Goal: Transaction & Acquisition: Purchase product/service

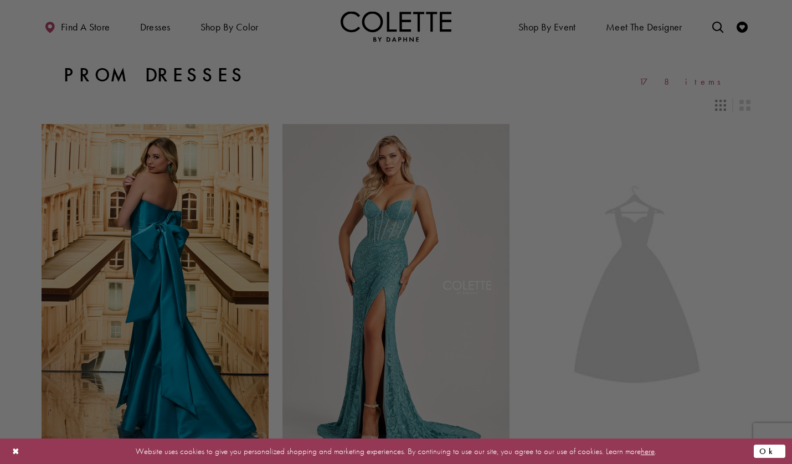
click at [777, 456] on button "Ok" at bounding box center [770, 451] width 32 height 14
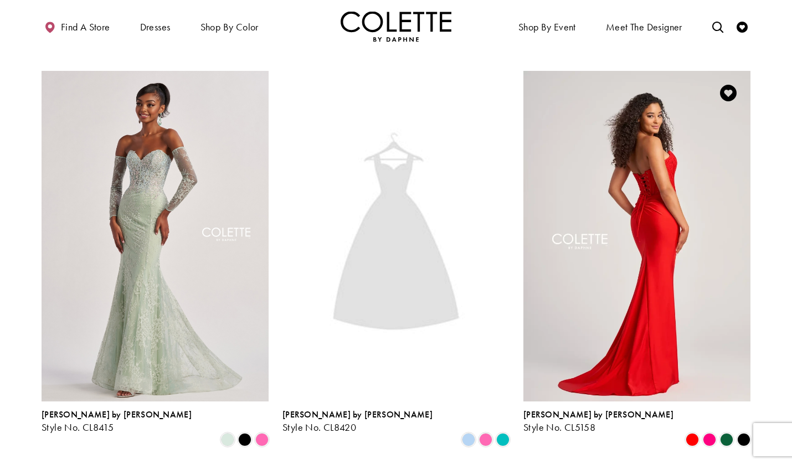
scroll to position [1491, 0]
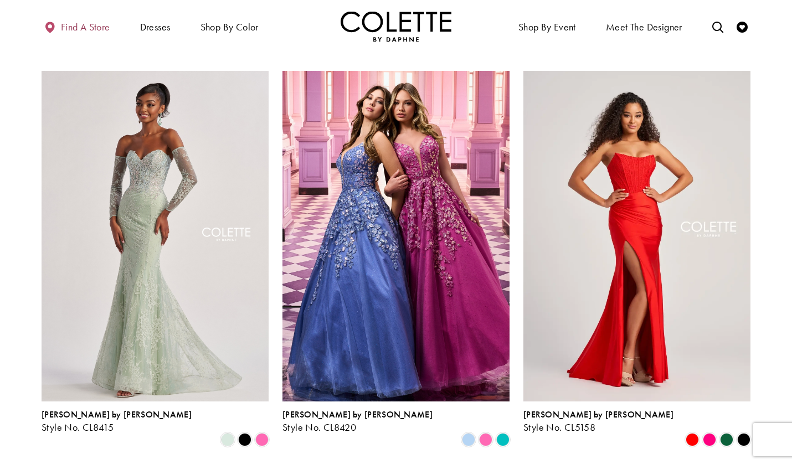
click at [85, 27] on span "Find a store" at bounding box center [85, 27] width 49 height 11
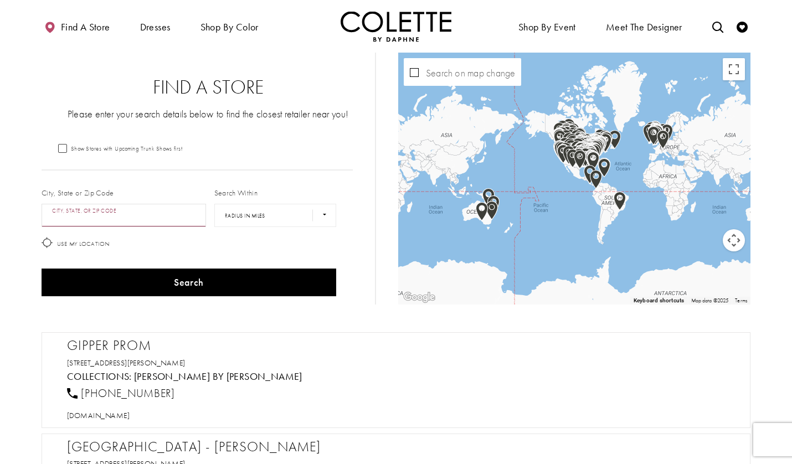
click at [165, 217] on input "City, State, or ZIP Code" at bounding box center [124, 215] width 165 height 23
click at [222, 247] on div "[STREET_ADDRESS]" at bounding box center [172, 243] width 261 height 31
type input "**********"
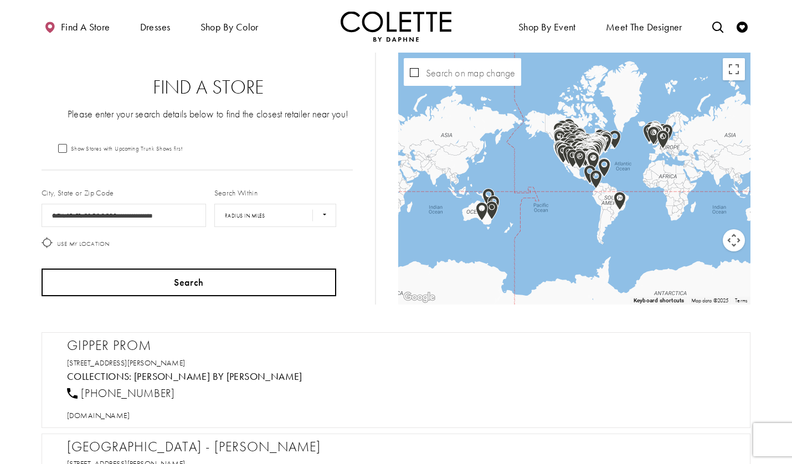
click at [243, 277] on button "Search" at bounding box center [189, 283] width 295 height 28
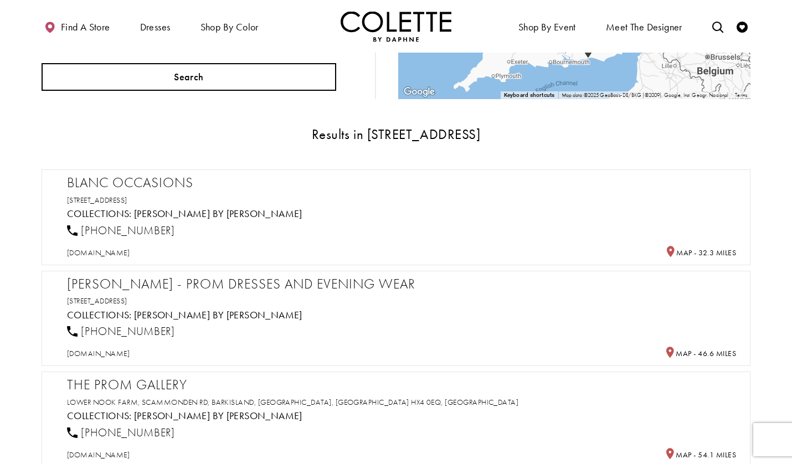
scroll to position [205, 0]
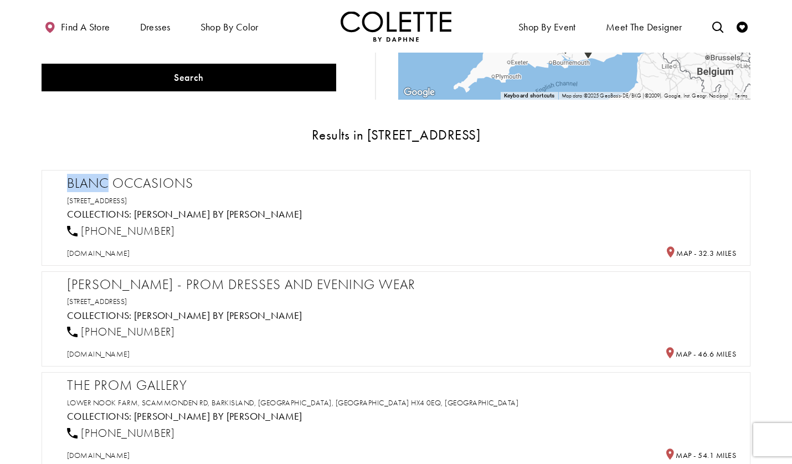
drag, startPoint x: 75, startPoint y: 182, endPoint x: 107, endPoint y: 181, distance: 31.6
click at [107, 181] on h2 "Blanc Occasions" at bounding box center [401, 183] width 669 height 17
click at [127, 196] on link "[STREET_ADDRESS]" at bounding box center [97, 201] width 60 height 10
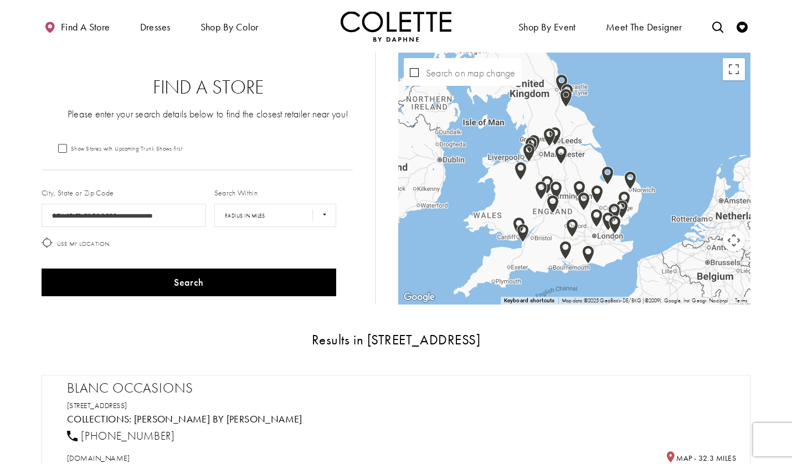
scroll to position [0, 0]
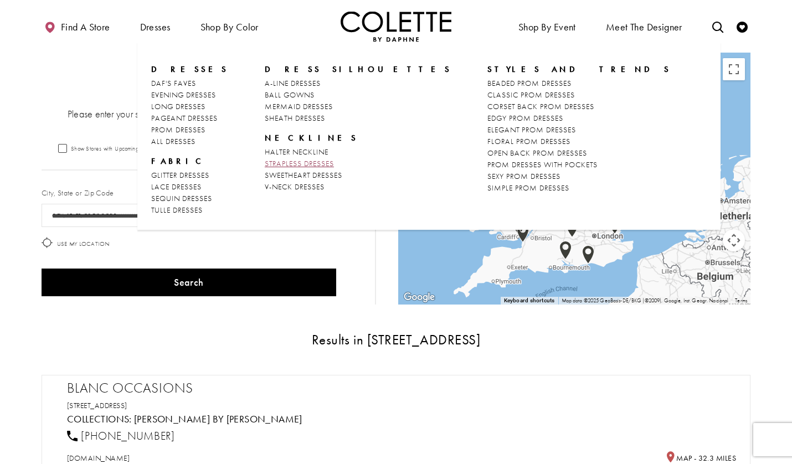
click at [306, 161] on span "STRAPLESS DRESSES" at bounding box center [299, 163] width 69 height 10
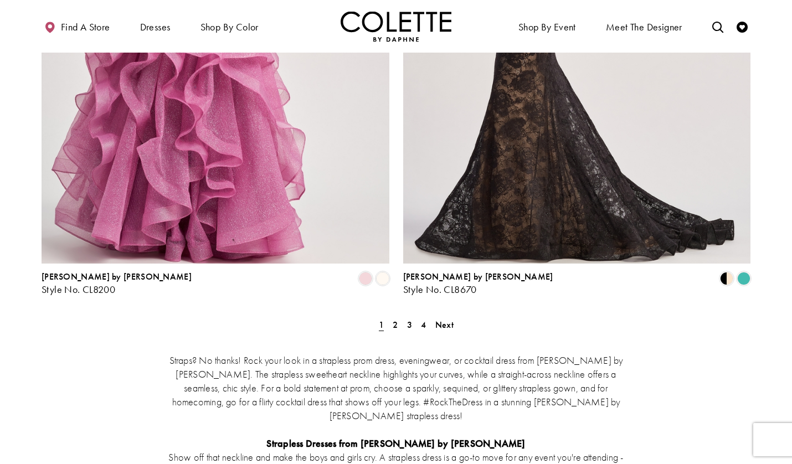
scroll to position [1986, 0]
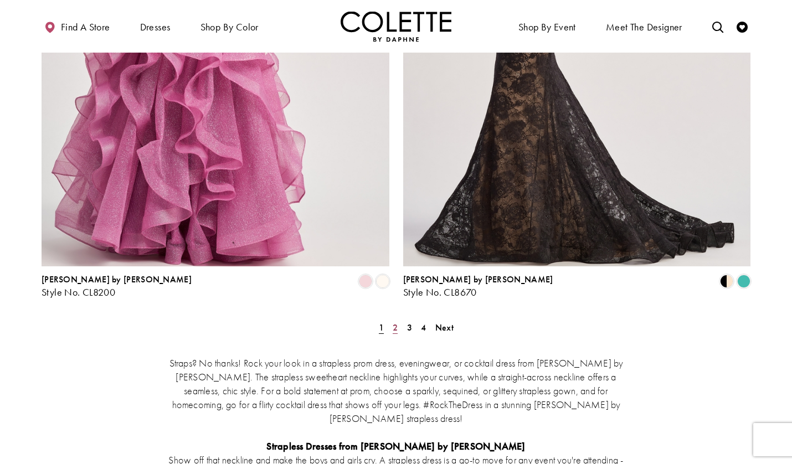
click at [397, 322] on span "2" at bounding box center [395, 328] width 5 height 12
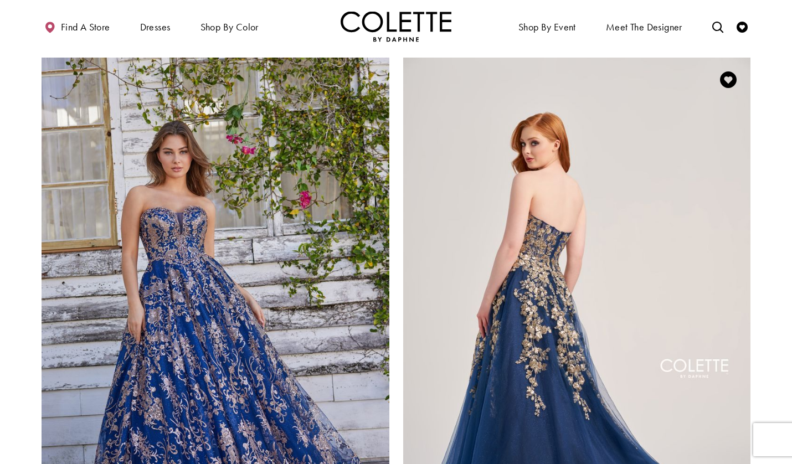
scroll to position [1567, 0]
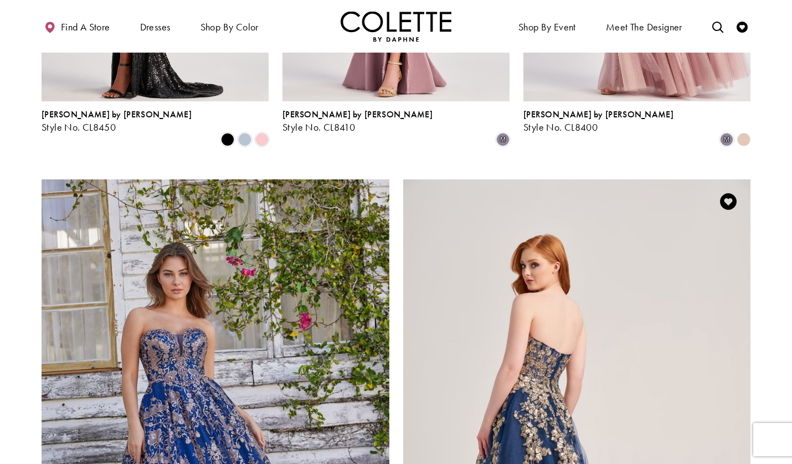
click at [610, 247] on img "Visit Colette by Daphne Style No. CL5136 Page" at bounding box center [577, 432] width 348 height 506
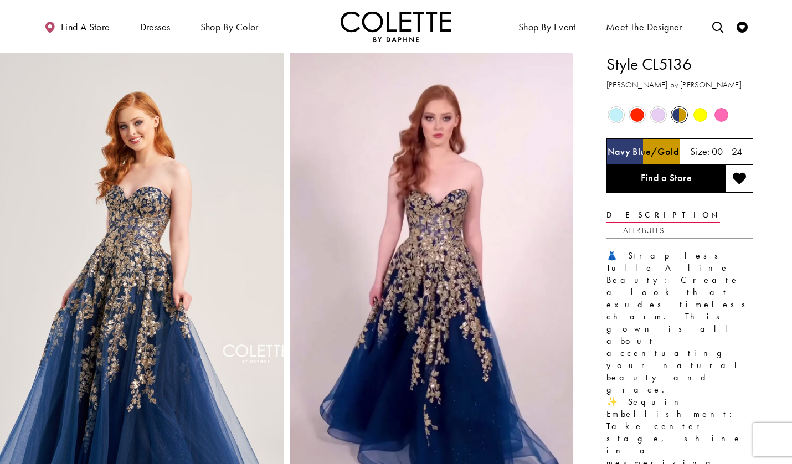
click at [637, 114] on span "Product color controls state depends on size chosen" at bounding box center [637, 115] width 14 height 14
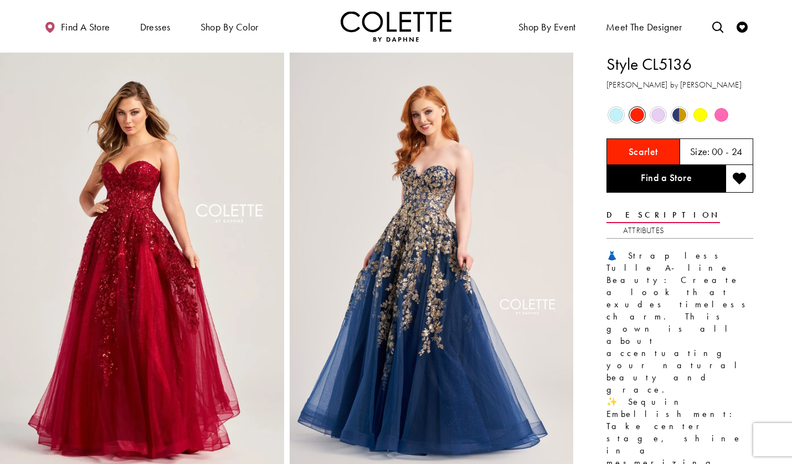
click at [694, 115] on span "Product color controls state depends on size chosen" at bounding box center [701, 115] width 14 height 14
click at [686, 117] on span "Product color controls state depends on size chosen" at bounding box center [680, 115] width 14 height 14
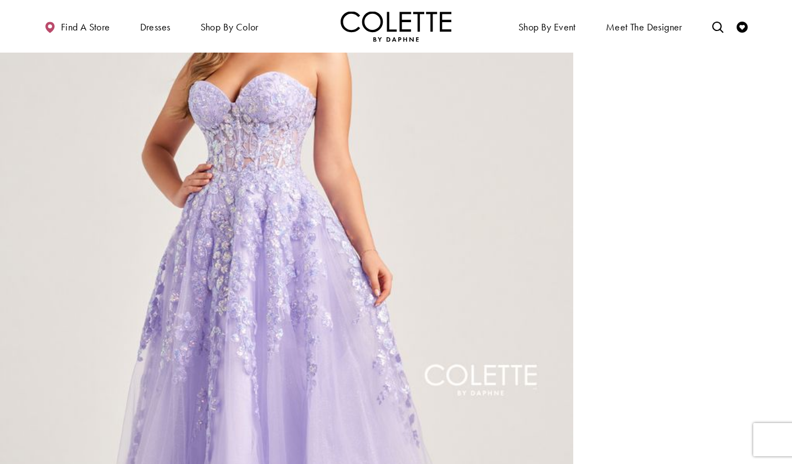
scroll to position [1376, 0]
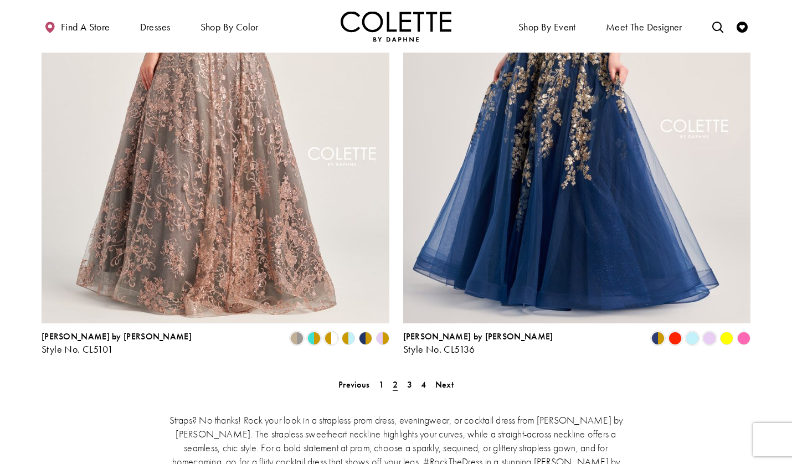
scroll to position [1905, 0]
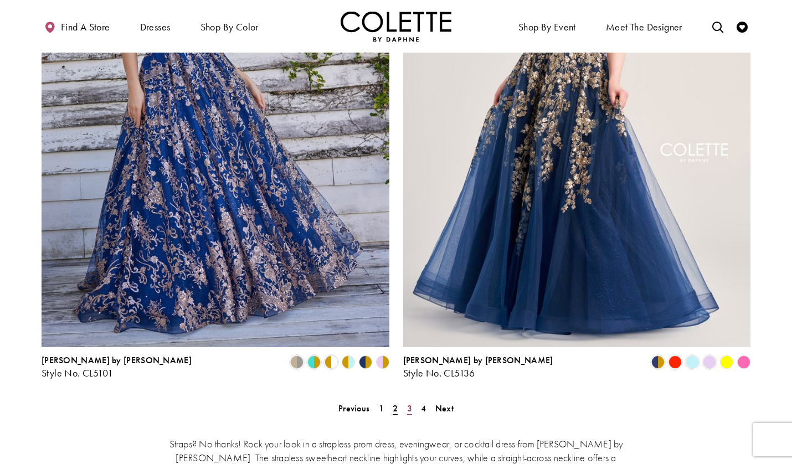
click at [408, 403] on span "3" at bounding box center [409, 409] width 5 height 12
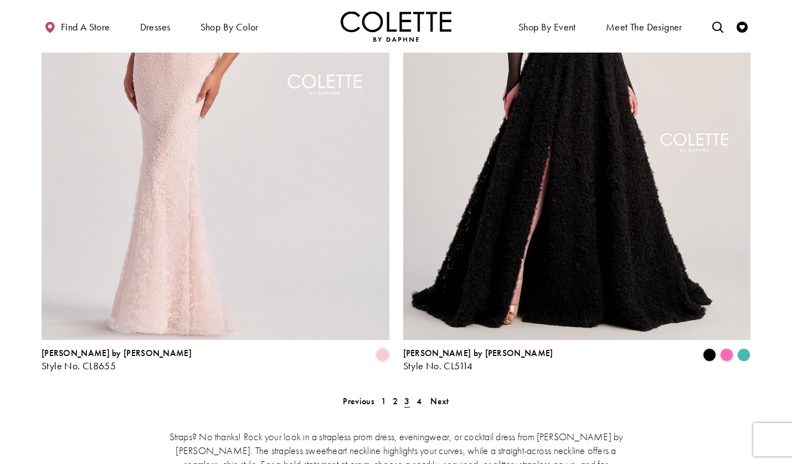
scroll to position [2057, 0]
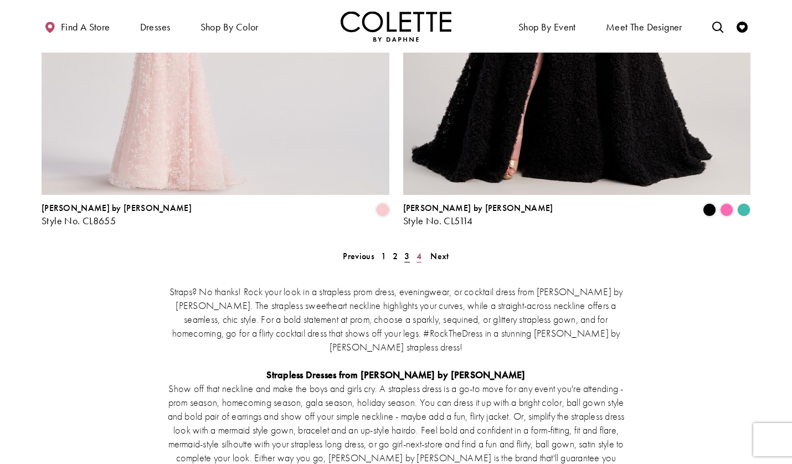
click at [420, 250] on span "4" at bounding box center [419, 256] width 5 height 12
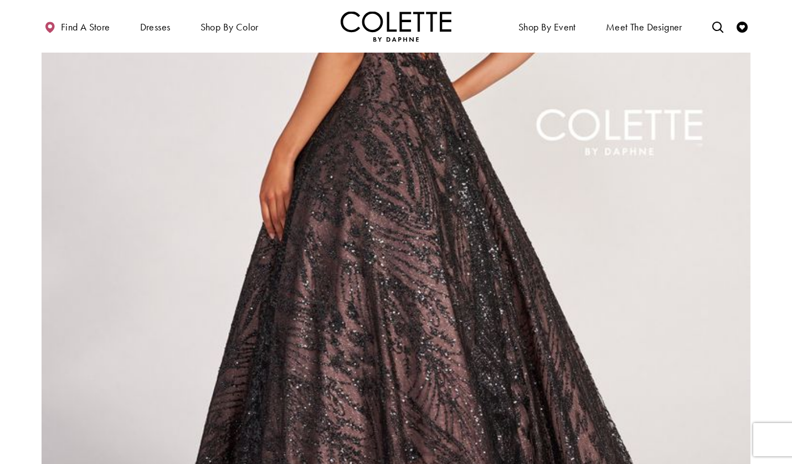
scroll to position [1691, 0]
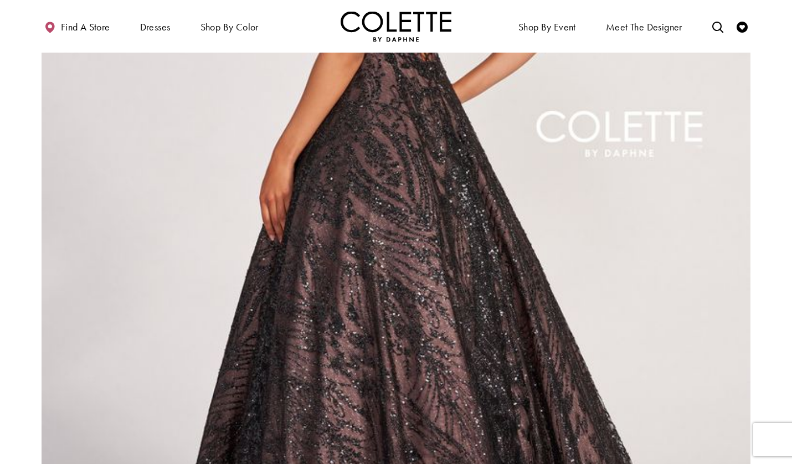
click at [619, 282] on img "Visit Colette by Daphne Style No. CL2042 Page" at bounding box center [396, 163] width 709 height 1032
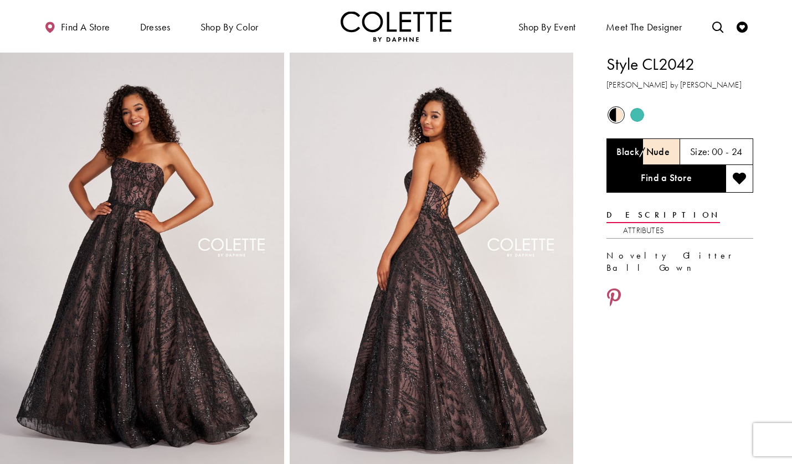
click at [636, 115] on span "Product color controls state depends on size chosen" at bounding box center [637, 115] width 14 height 14
click at [100, 30] on span "Find a store" at bounding box center [85, 27] width 49 height 11
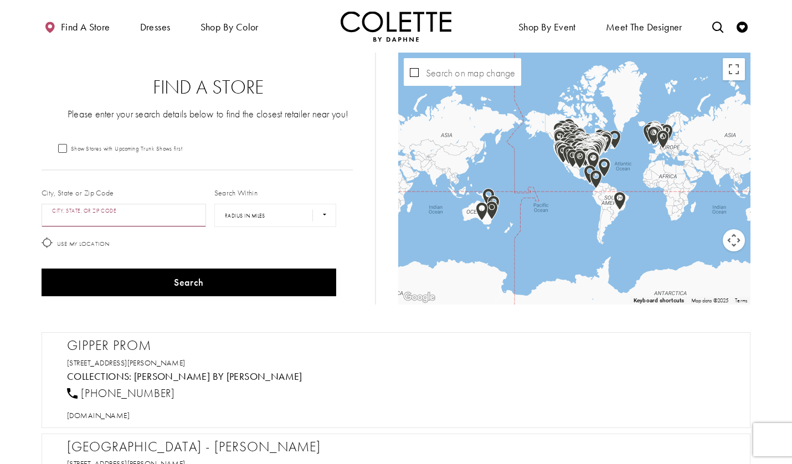
click at [166, 225] on input "City, State, or ZIP Code" at bounding box center [124, 215] width 165 height 23
click at [186, 248] on div "[STREET_ADDRESS]" at bounding box center [172, 243] width 261 height 31
type input "**********"
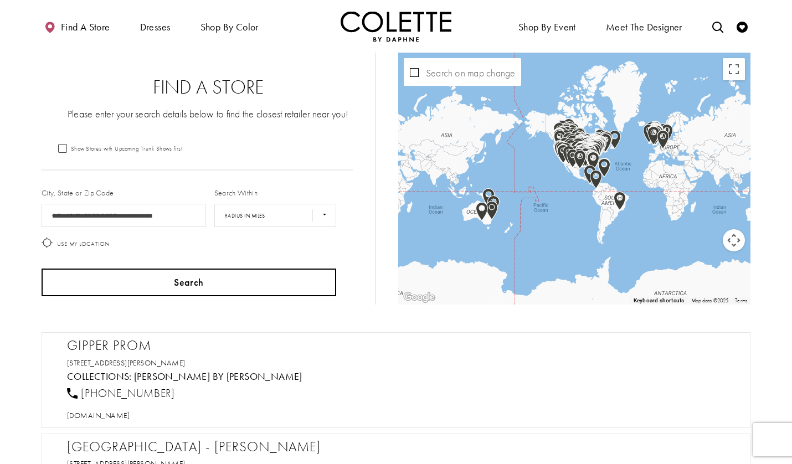
click at [199, 276] on button "Search" at bounding box center [189, 283] width 295 height 28
